Goal: Complete application form: Complete application form

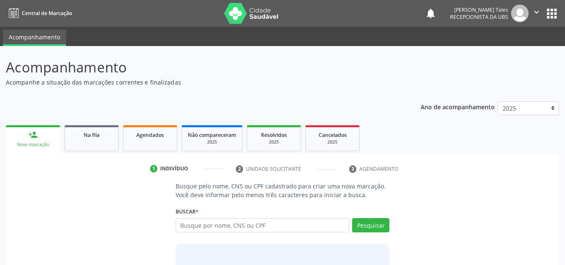
click at [223, 223] on input "text" at bounding box center [263, 225] width 174 height 14
type input "[PERSON_NAME]"
click at [374, 225] on button "Pesquisar" at bounding box center [370, 225] width 37 height 14
type input "[PERSON_NAME]"
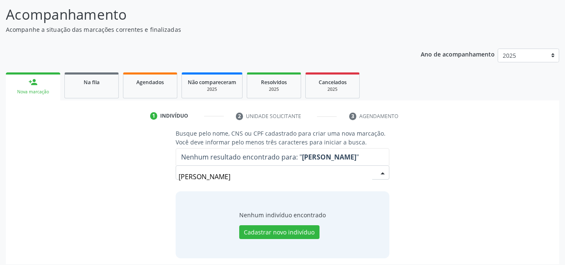
scroll to position [58, 0]
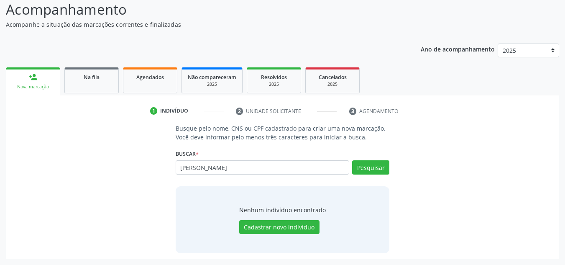
click at [37, 79] on div "person_add" at bounding box center [32, 76] width 9 height 9
click at [284, 227] on button "Cadastrar novo indivíduo" at bounding box center [279, 227] width 80 height 14
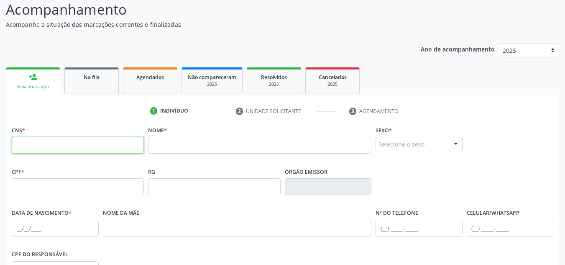
click at [71, 148] on input "text" at bounding box center [78, 145] width 132 height 17
type input "7"
type input "704 1081 6079 6176"
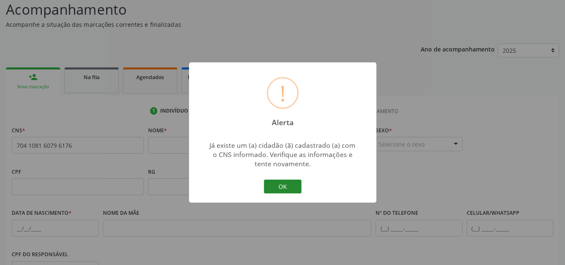
click at [289, 186] on button "OK" at bounding box center [283, 186] width 38 height 14
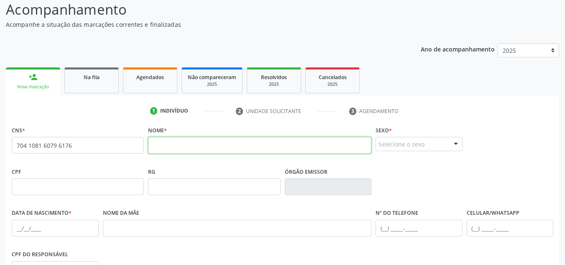
click at [198, 145] on input "text" at bounding box center [259, 145] width 223 height 17
type input "[PERSON_NAME]"
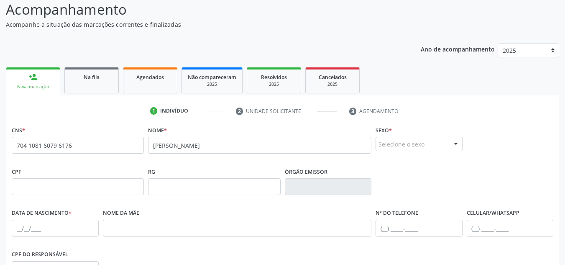
click at [456, 142] on div at bounding box center [455, 144] width 13 height 14
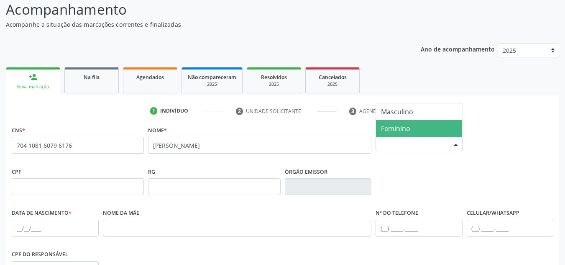
click at [422, 127] on span "Feminino" at bounding box center [419, 128] width 86 height 17
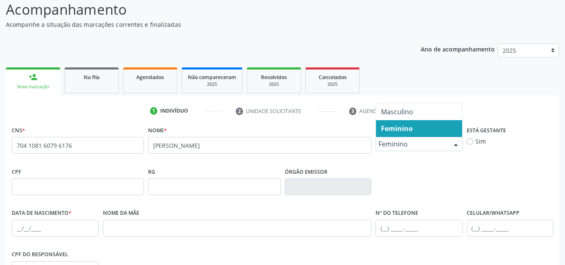
click at [454, 145] on div at bounding box center [455, 144] width 13 height 14
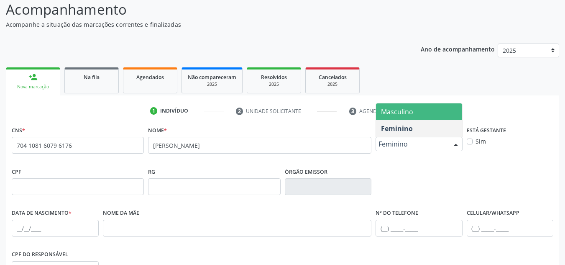
click at [428, 112] on span "Masculino" at bounding box center [419, 111] width 86 height 17
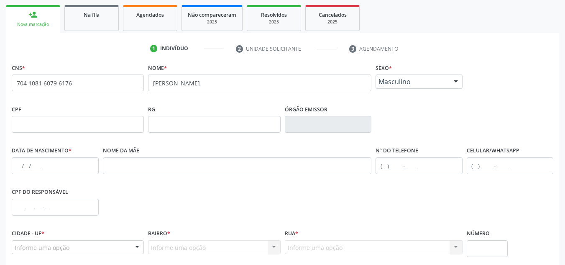
scroll to position [141, 0]
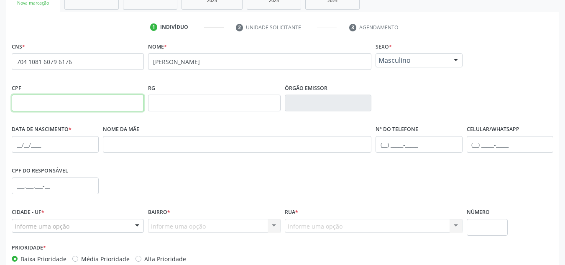
click at [51, 107] on input "text" at bounding box center [78, 102] width 132 height 17
click at [384, 143] on input "text" at bounding box center [418, 144] width 87 height 17
click at [475, 145] on input "text" at bounding box center [510, 144] width 87 height 17
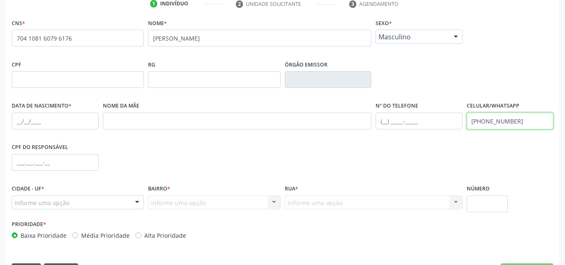
scroll to position [183, 0]
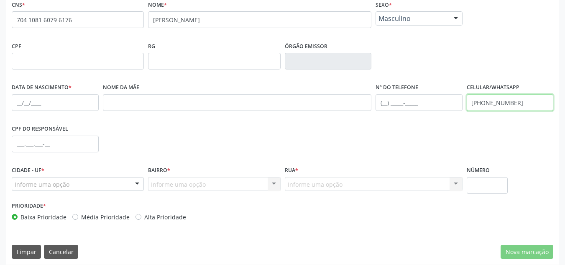
type input "[PHONE_NUMBER]"
click at [21, 102] on input "text" at bounding box center [55, 102] width 87 height 17
type input "2[DATE]"
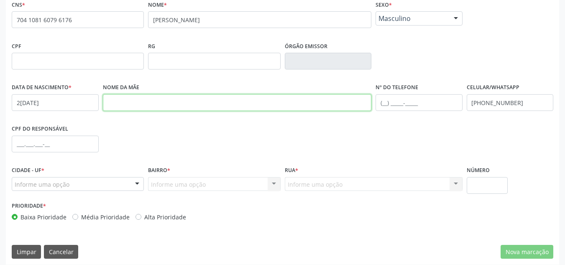
click at [150, 104] on input "text" at bounding box center [237, 102] width 269 height 17
type input "[PERSON_NAME]"
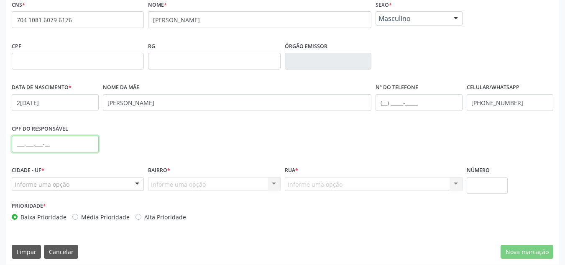
click at [17, 141] on input "text" at bounding box center [55, 143] width 87 height 17
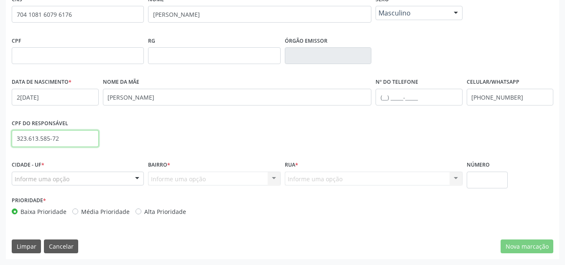
type input "323.613.585-72"
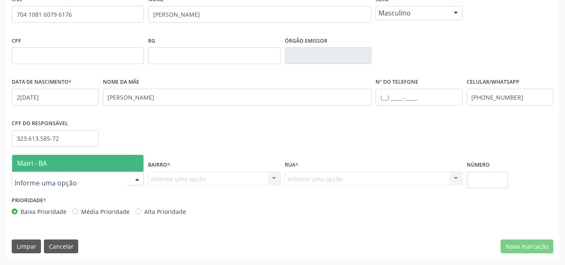
click at [139, 179] on div at bounding box center [137, 179] width 13 height 14
click at [93, 160] on span "Mairi - BA" at bounding box center [77, 163] width 131 height 17
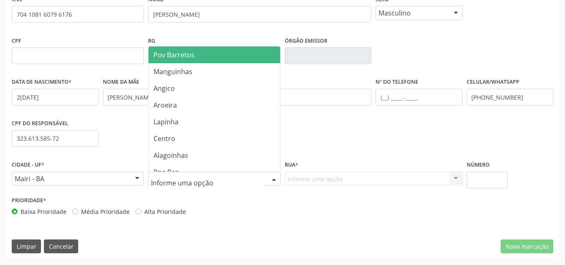
click at [274, 180] on div at bounding box center [274, 179] width 13 height 14
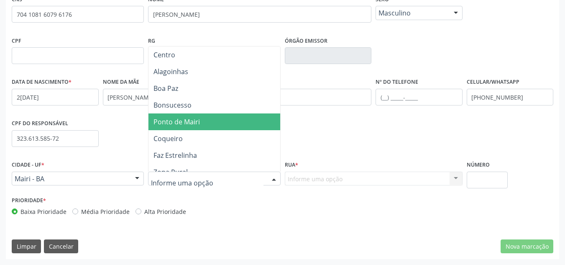
scroll to position [125, 0]
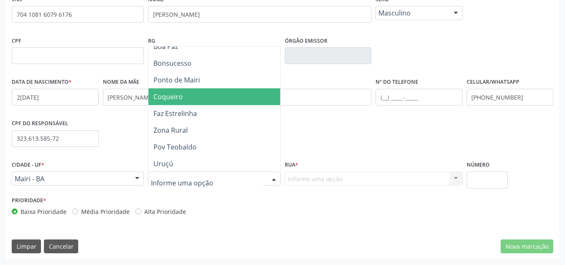
click at [181, 97] on span "Coqueiro" at bounding box center [167, 96] width 29 height 9
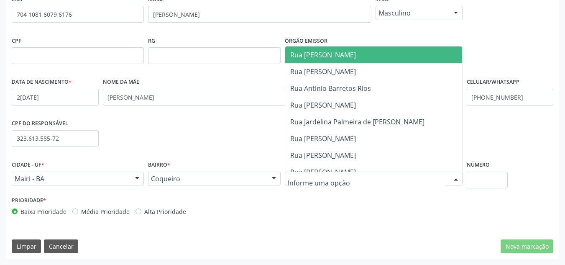
click at [453, 179] on div at bounding box center [455, 179] width 13 height 14
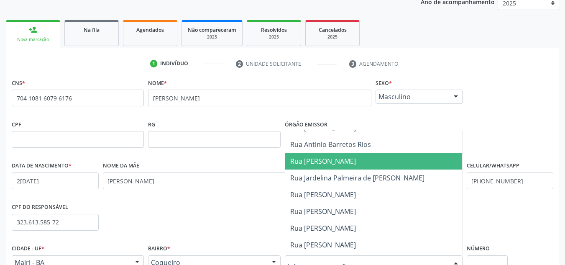
scroll to position [42, 0]
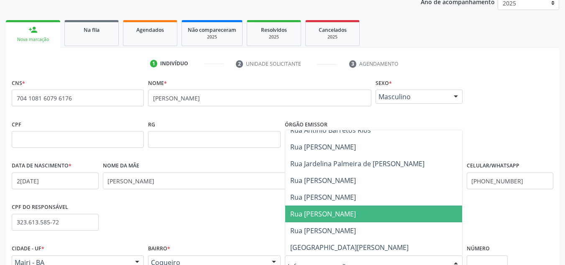
click at [356, 214] on span "Rua [PERSON_NAME]" at bounding box center [323, 213] width 66 height 9
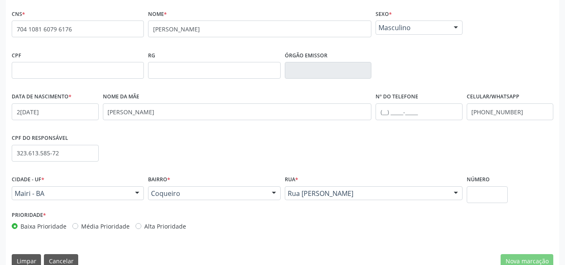
scroll to position [189, 0]
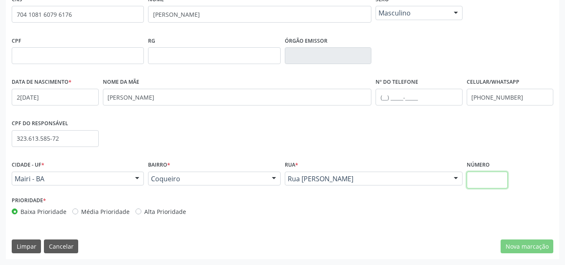
click at [482, 183] on input "text" at bounding box center [487, 179] width 41 height 17
type input "7"
click at [81, 211] on label "Média Prioridade" at bounding box center [105, 211] width 49 height 9
click at [75, 211] on input "Média Prioridade" at bounding box center [75, 211] width 6 height 8
radio input "true"
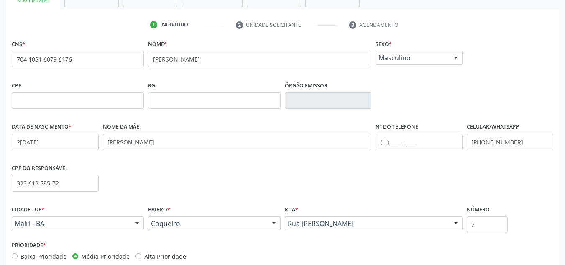
scroll to position [105, 0]
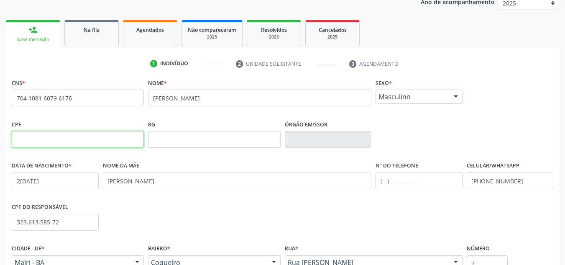
click at [46, 143] on input "text" at bounding box center [78, 139] width 132 height 17
type input "313.613.585-72"
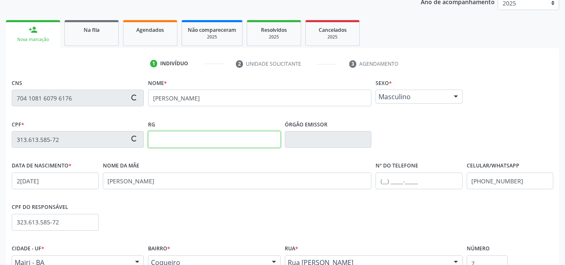
click at [181, 142] on input "text" at bounding box center [214, 139] width 132 height 17
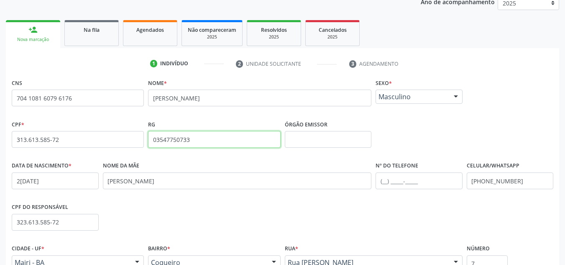
type input "03547750733"
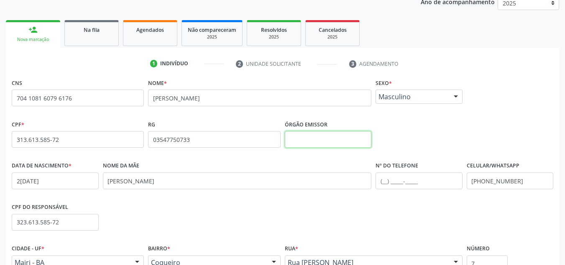
click at [328, 139] on input "text" at bounding box center [328, 139] width 87 height 17
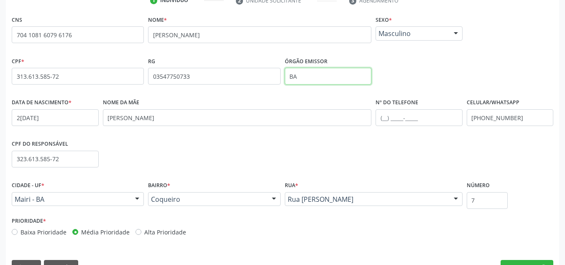
scroll to position [189, 0]
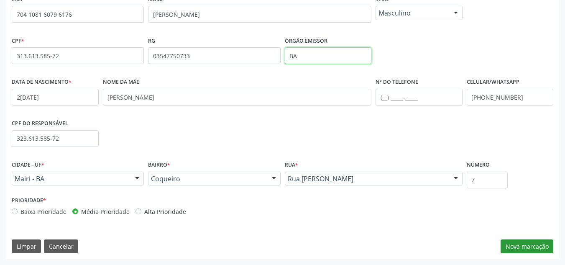
type input "BA"
click at [534, 244] on button "Nova marcação" at bounding box center [526, 246] width 53 height 14
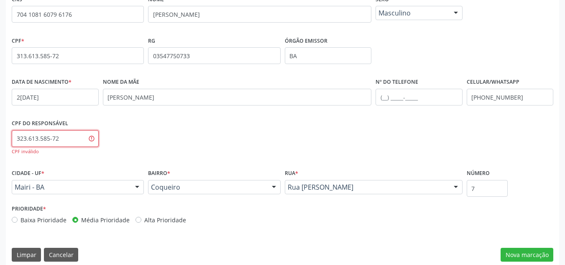
click at [81, 139] on input "323.613.585-72" at bounding box center [55, 138] width 87 height 17
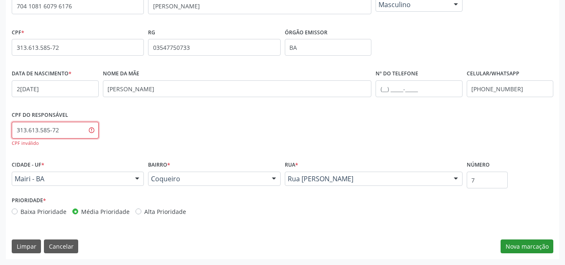
type input "313.613.585-72"
click at [523, 247] on button "Nova marcação" at bounding box center [526, 246] width 53 height 14
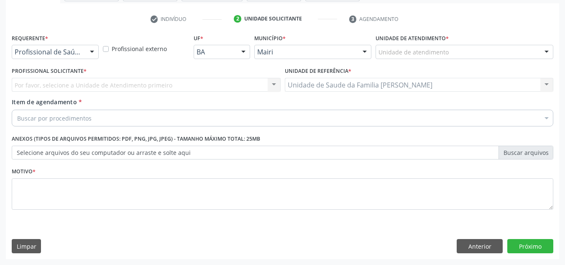
click at [546, 49] on div at bounding box center [546, 52] width 13 height 14
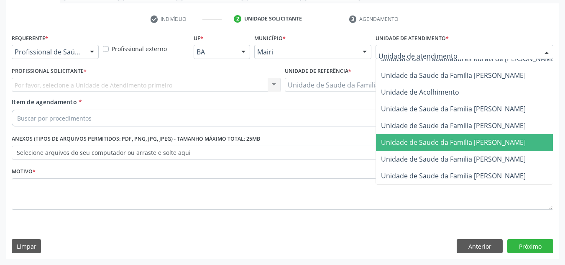
scroll to position [634, 0]
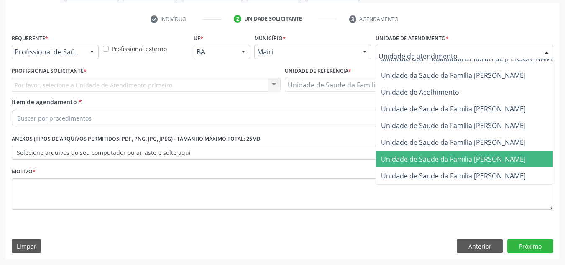
click at [419, 156] on span "Unidade de Saude da Familia [PERSON_NAME]" at bounding box center [453, 158] width 145 height 9
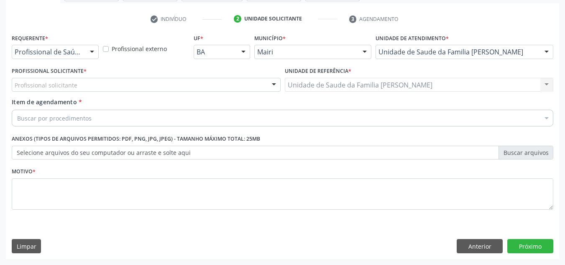
click at [273, 85] on div at bounding box center [274, 85] width 13 height 14
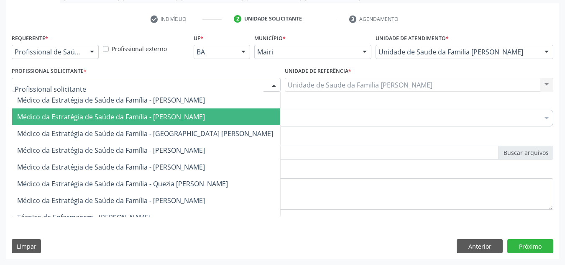
drag, startPoint x: 149, startPoint y: 115, endPoint x: 198, endPoint y: 113, distance: 48.9
click at [151, 115] on span "Médico da Estratégia de Saúde da Família - [PERSON_NAME]" at bounding box center [111, 116] width 188 height 9
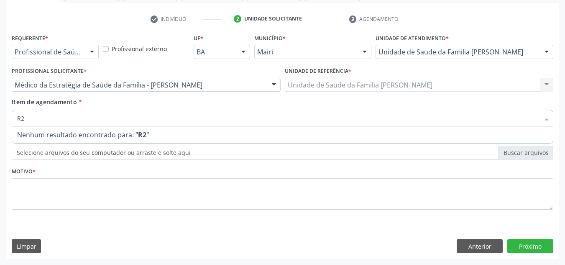
type input "R"
click at [64, 116] on input "CONSULTA COM NEUROLOGIA" at bounding box center [278, 118] width 522 height 17
click at [104, 118] on input "CONSULTA EM NEUROLOGIA" at bounding box center [278, 118] width 522 height 17
type input "C"
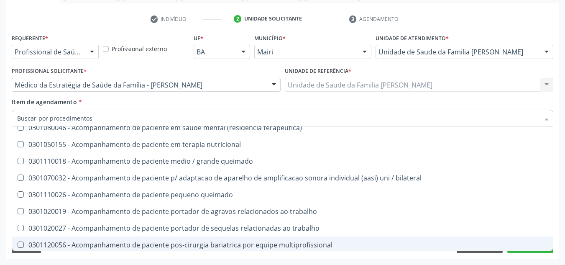
scroll to position [711, 0]
